Goal: Check status: Check status

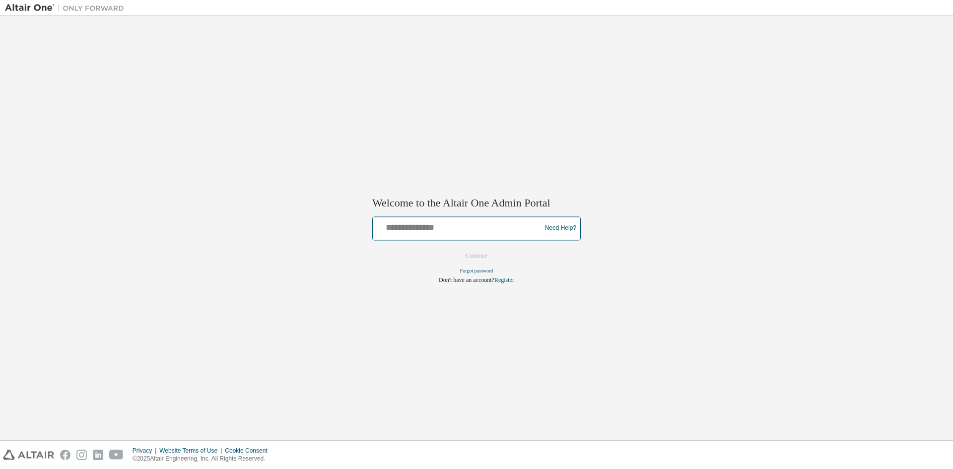
click at [475, 231] on input "text" at bounding box center [458, 226] width 163 height 14
type input "**********"
click at [484, 256] on button "Continue" at bounding box center [476, 255] width 43 height 15
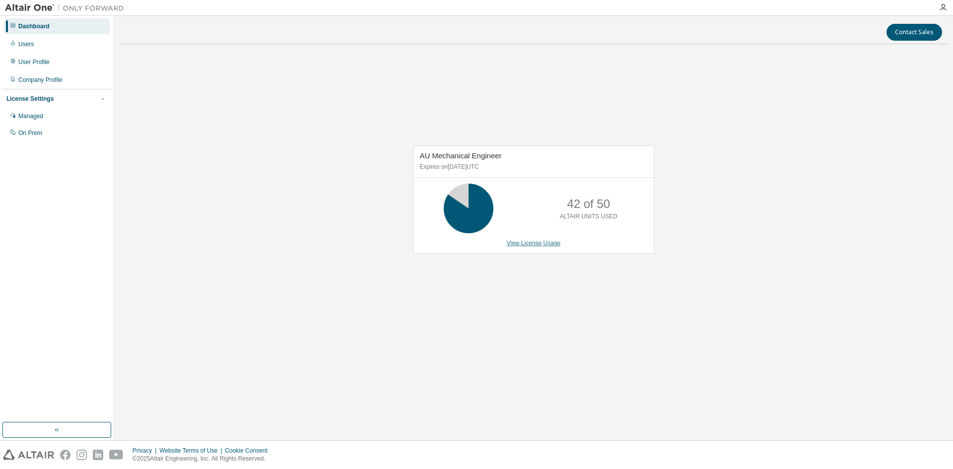
click at [536, 240] on link "View License Usage" at bounding box center [534, 243] width 54 height 7
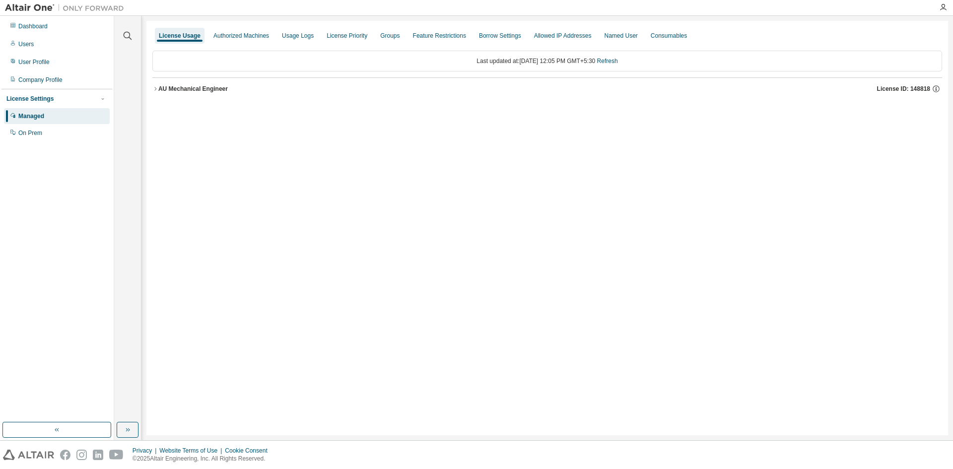
click at [203, 96] on button "AU Mechanical Engineer License ID: 148818" at bounding box center [547, 89] width 790 height 22
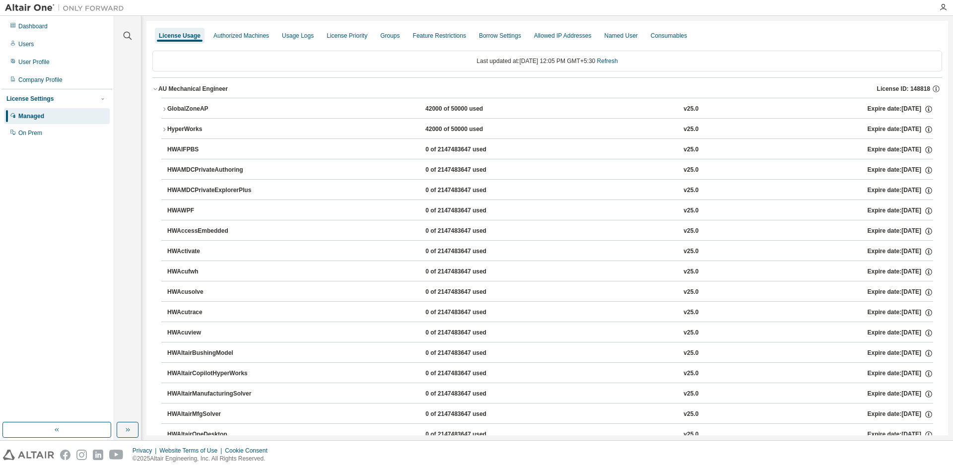
click at [205, 89] on div "AU Mechanical Engineer" at bounding box center [193, 89] width 70 height 8
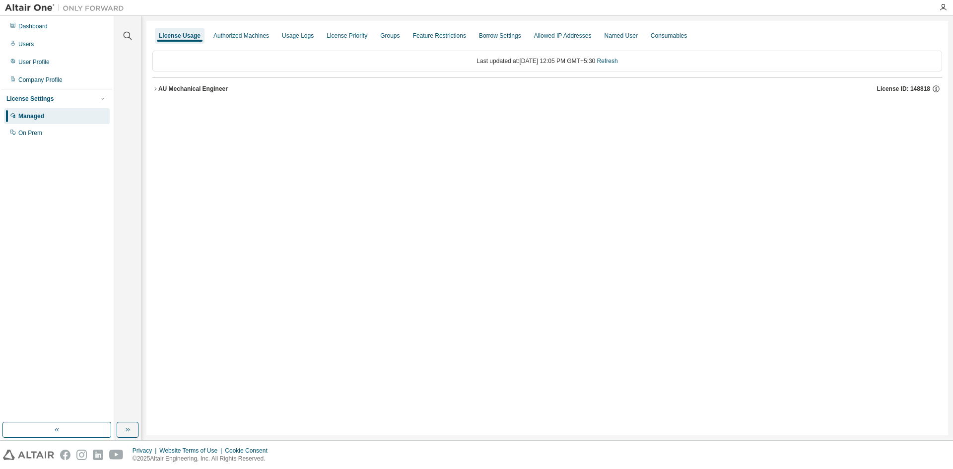
click at [201, 85] on div "AU Mechanical Engineer" at bounding box center [193, 89] width 70 height 8
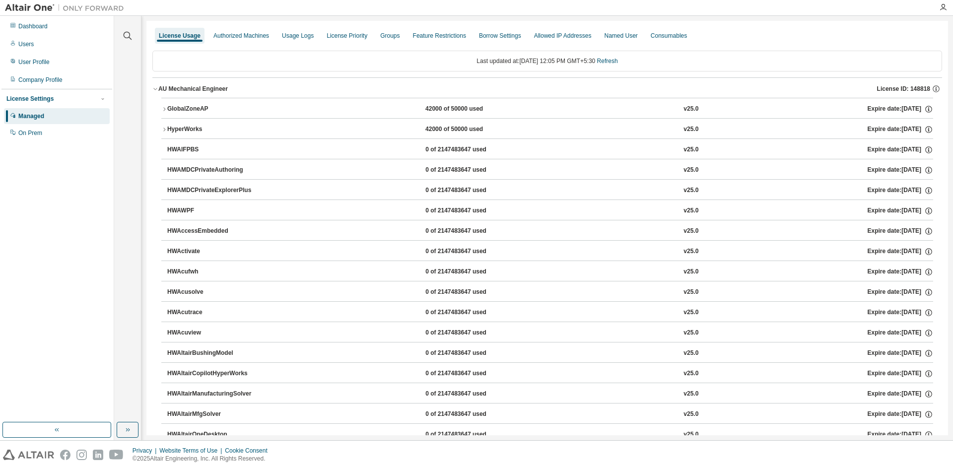
click at [191, 103] on button "GlobalZoneAP 42000 of 50000 used v25.0 Expire date: [DATE]" at bounding box center [547, 109] width 772 height 22
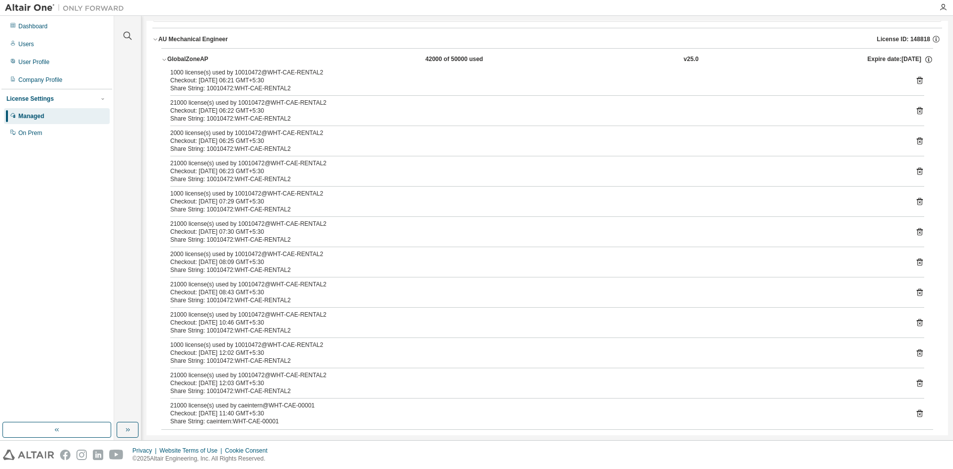
scroll to position [99, 0]
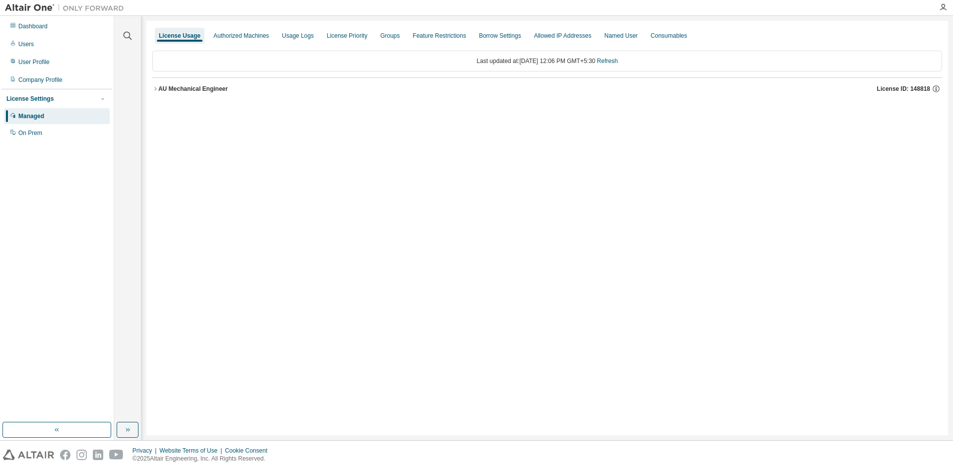
click at [216, 88] on div "AU Mechanical Engineer" at bounding box center [193, 89] width 70 height 8
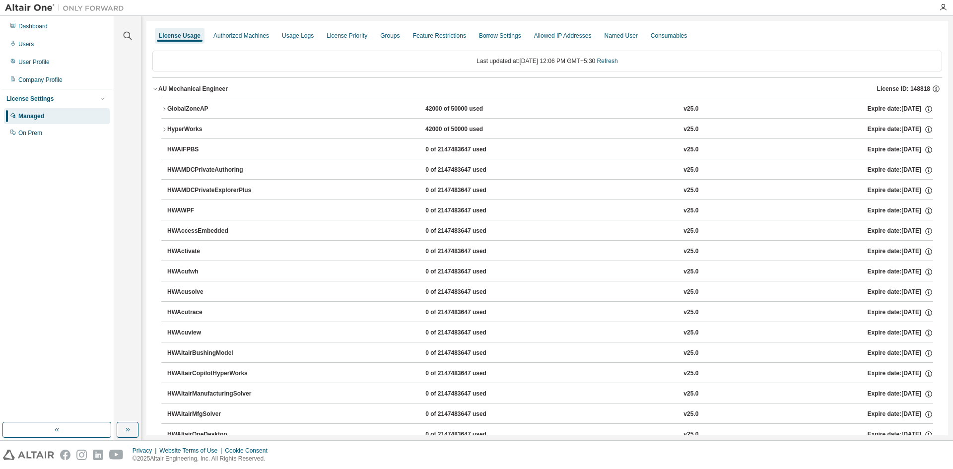
click at [217, 105] on div "GlobalZoneAP" at bounding box center [211, 109] width 89 height 9
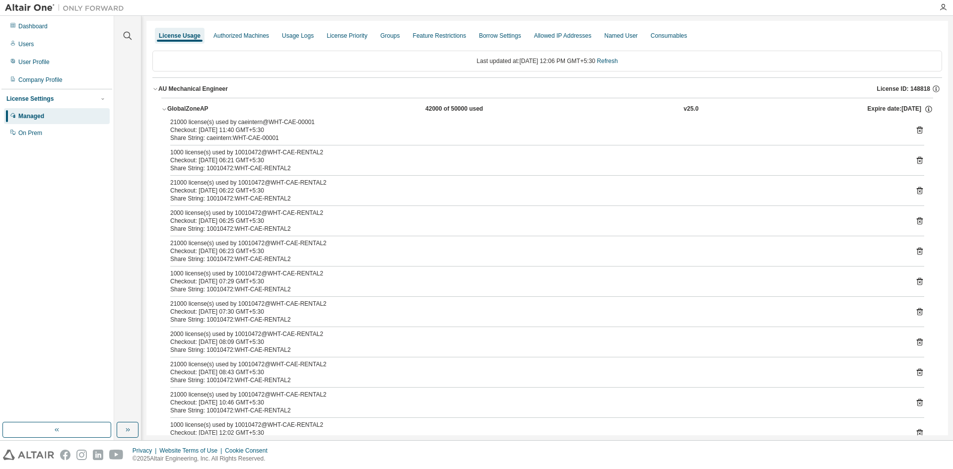
click at [206, 105] on div "GlobalZoneAP" at bounding box center [211, 109] width 89 height 9
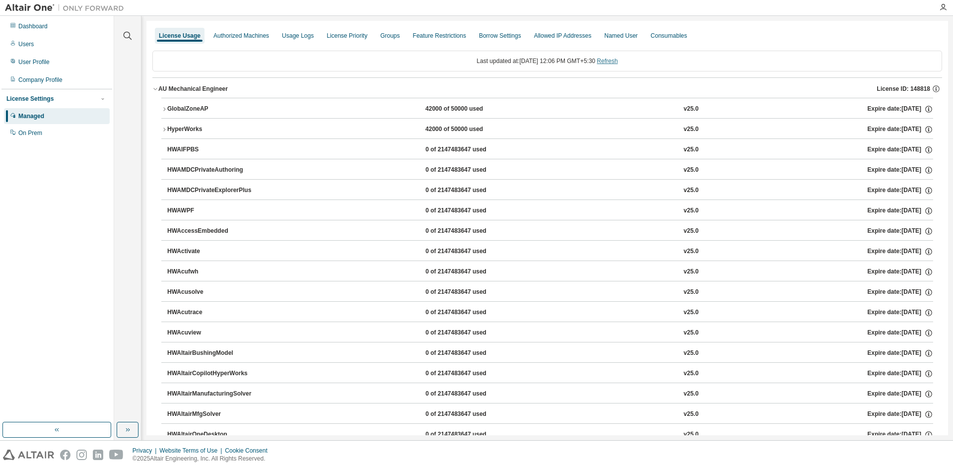
click at [618, 58] on link "Refresh" at bounding box center [607, 61] width 21 height 7
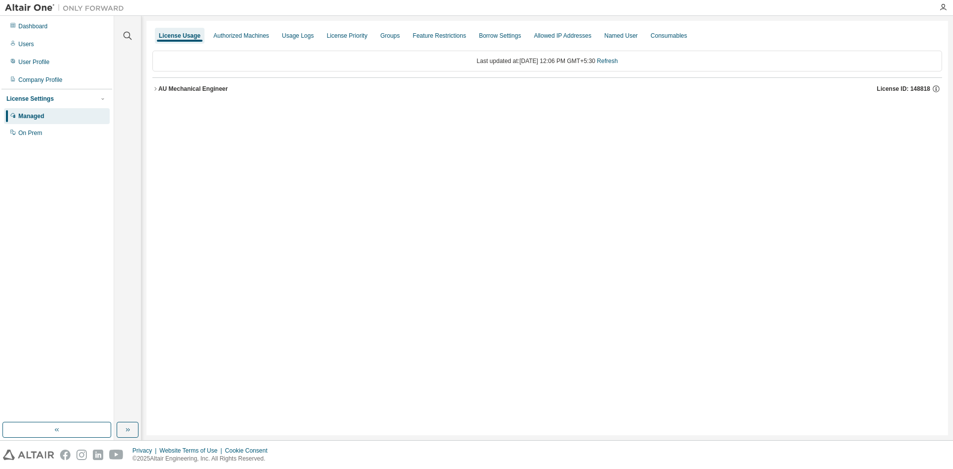
click at [190, 91] on div "AU Mechanical Engineer" at bounding box center [193, 89] width 70 height 8
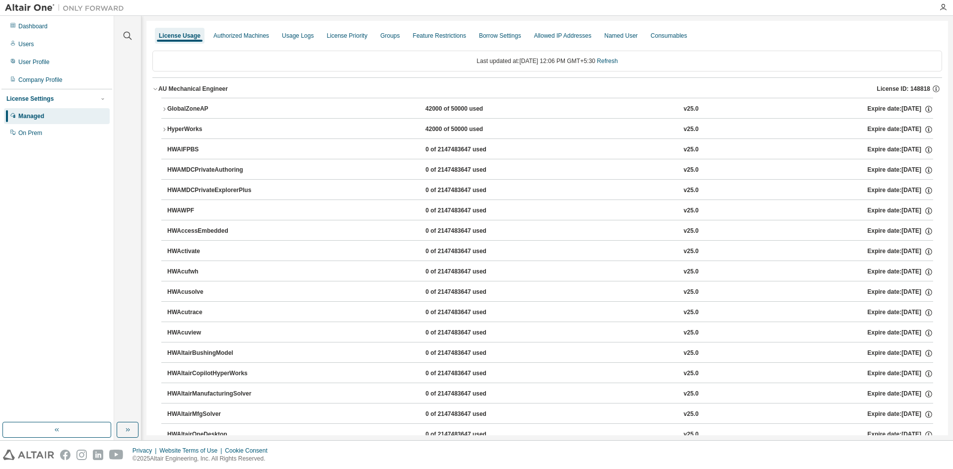
click at [618, 57] on div "Last updated at: [DATE] 12:06 PM GMT+5:30 Refresh" at bounding box center [547, 61] width 790 height 21
click at [618, 59] on link "Refresh" at bounding box center [607, 61] width 21 height 7
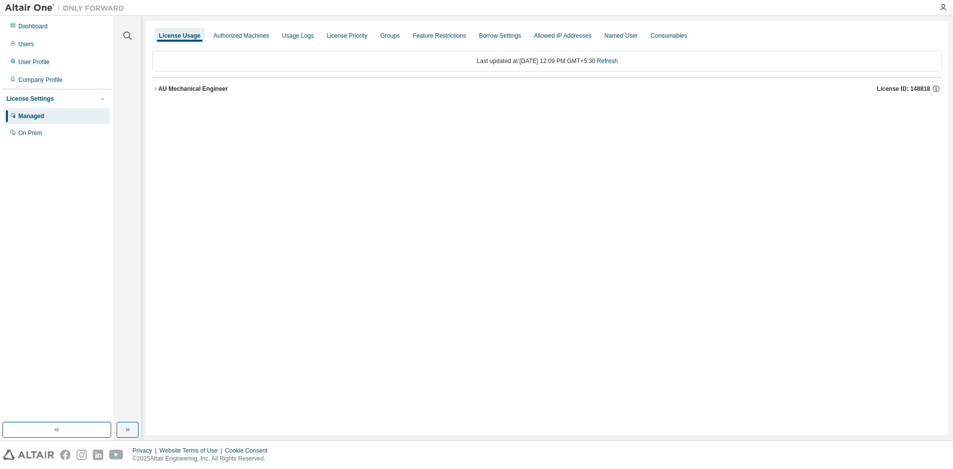
click at [180, 89] on div "AU Mechanical Engineer" at bounding box center [193, 89] width 70 height 8
